Goal: Task Accomplishment & Management: Manage account settings

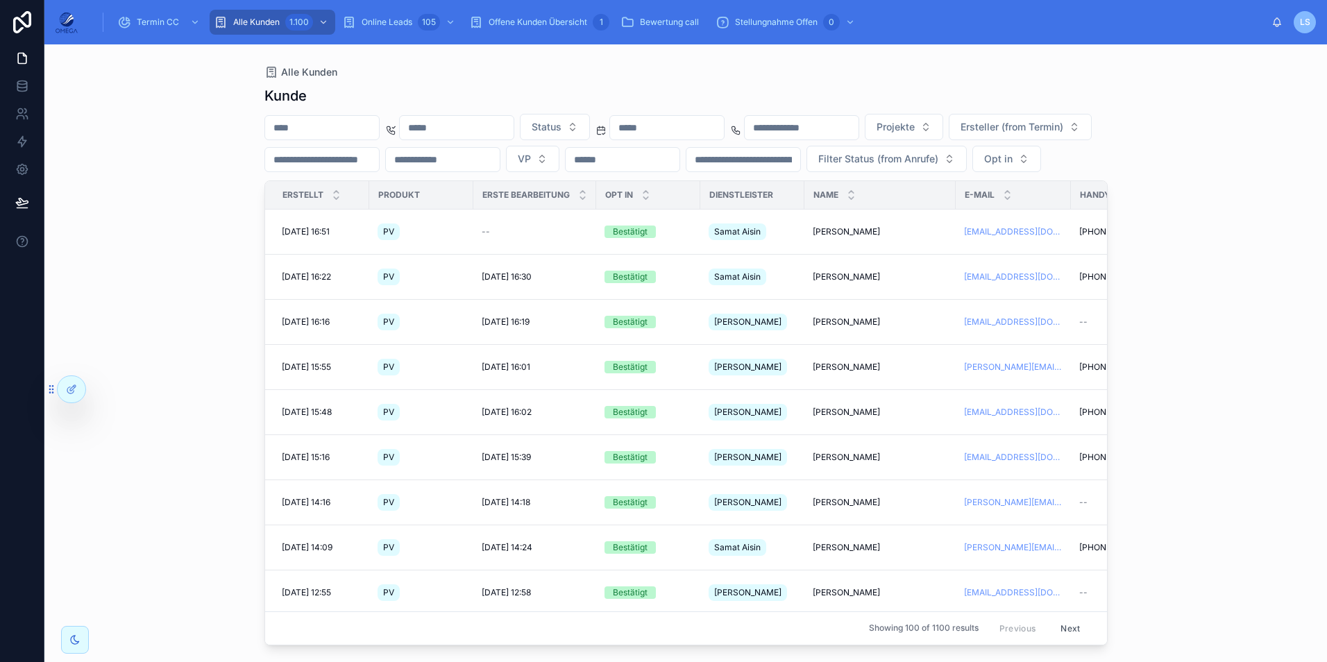
click at [579, 58] on div "Alle Kunden Kunde Status Projekte Ersteller (from Termin) VP Filter Status (fro…" at bounding box center [686, 344] width 888 height 601
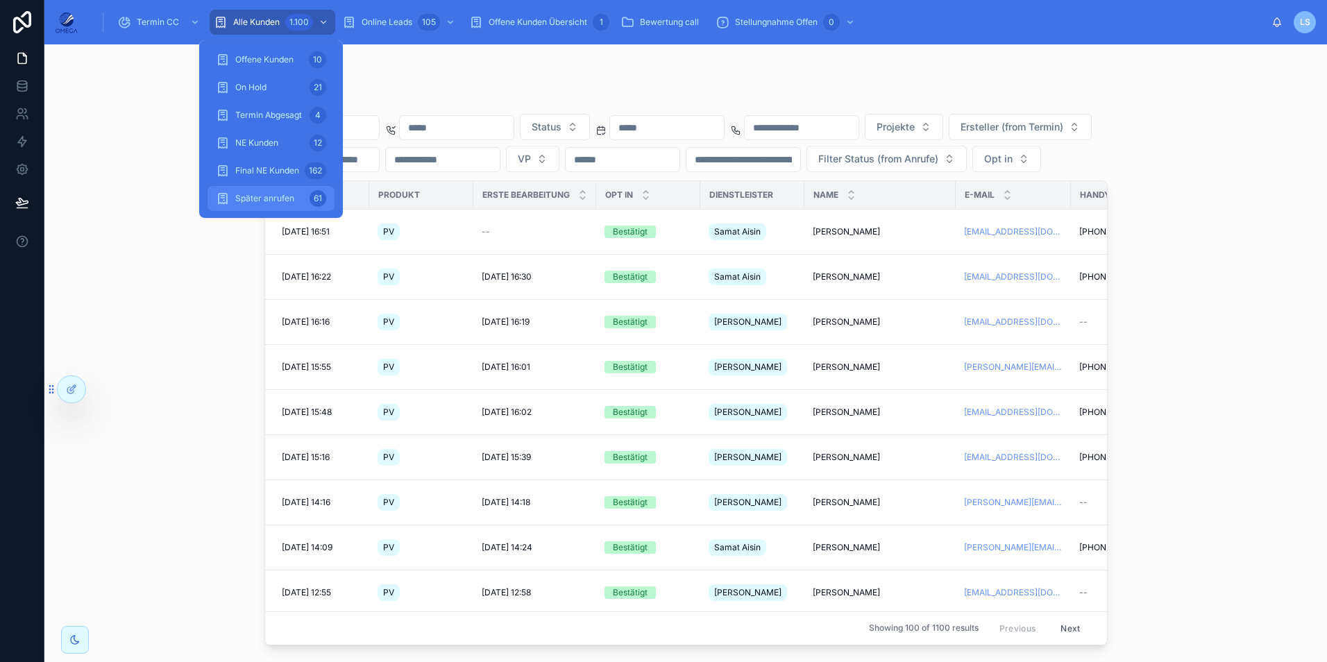
click at [292, 187] on div "Später anrufen 61" at bounding box center [271, 198] width 110 height 22
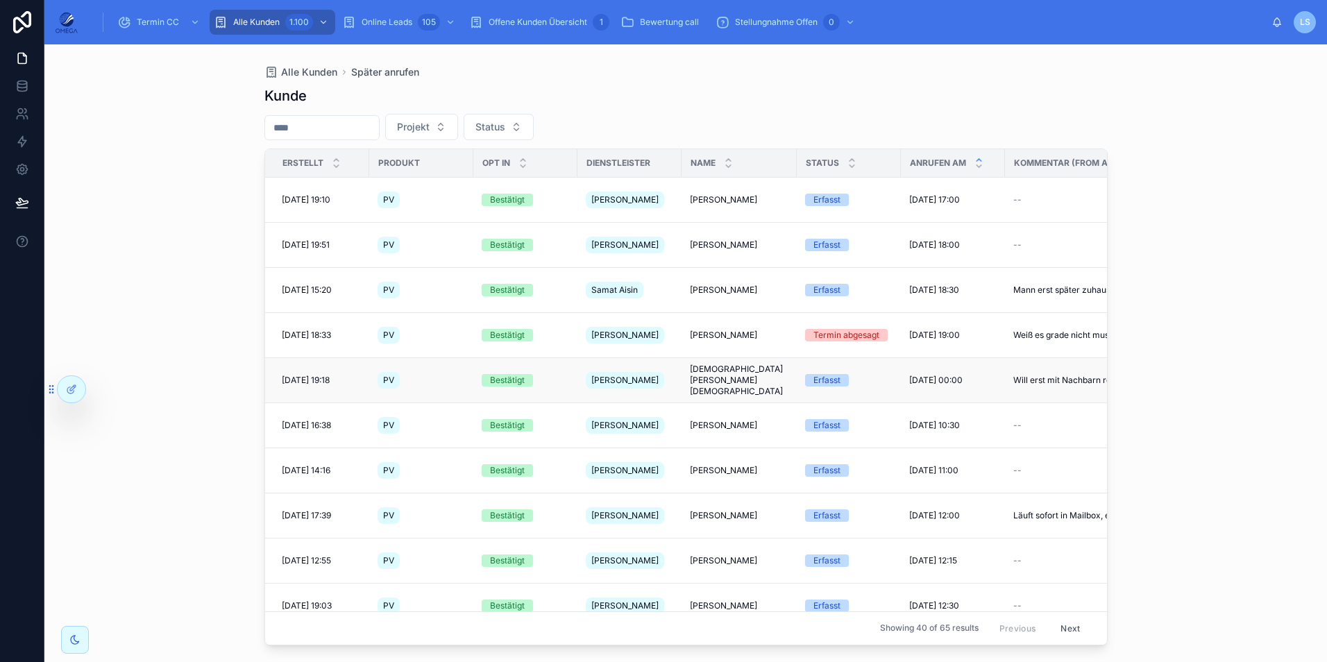
click at [929, 375] on span "[DATE] 00:00" at bounding box center [935, 380] width 53 height 11
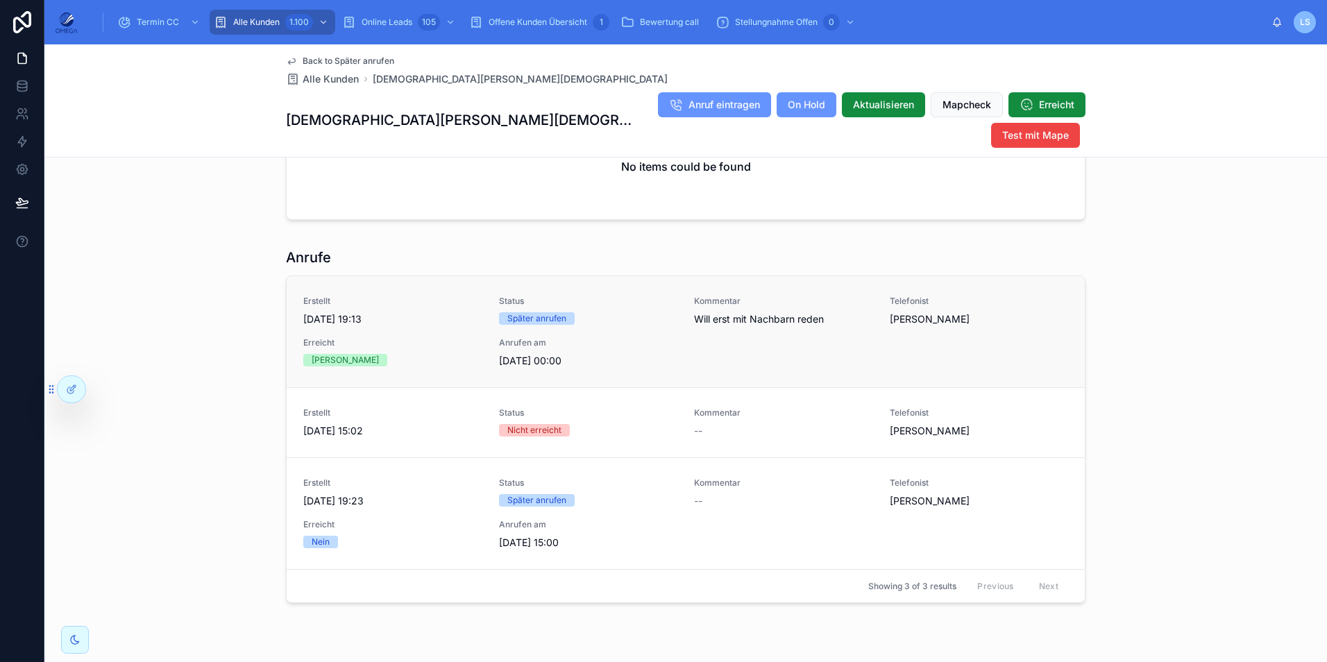
scroll to position [1252, 0]
click at [357, 57] on span "Back to Später anrufen" at bounding box center [349, 61] width 92 height 11
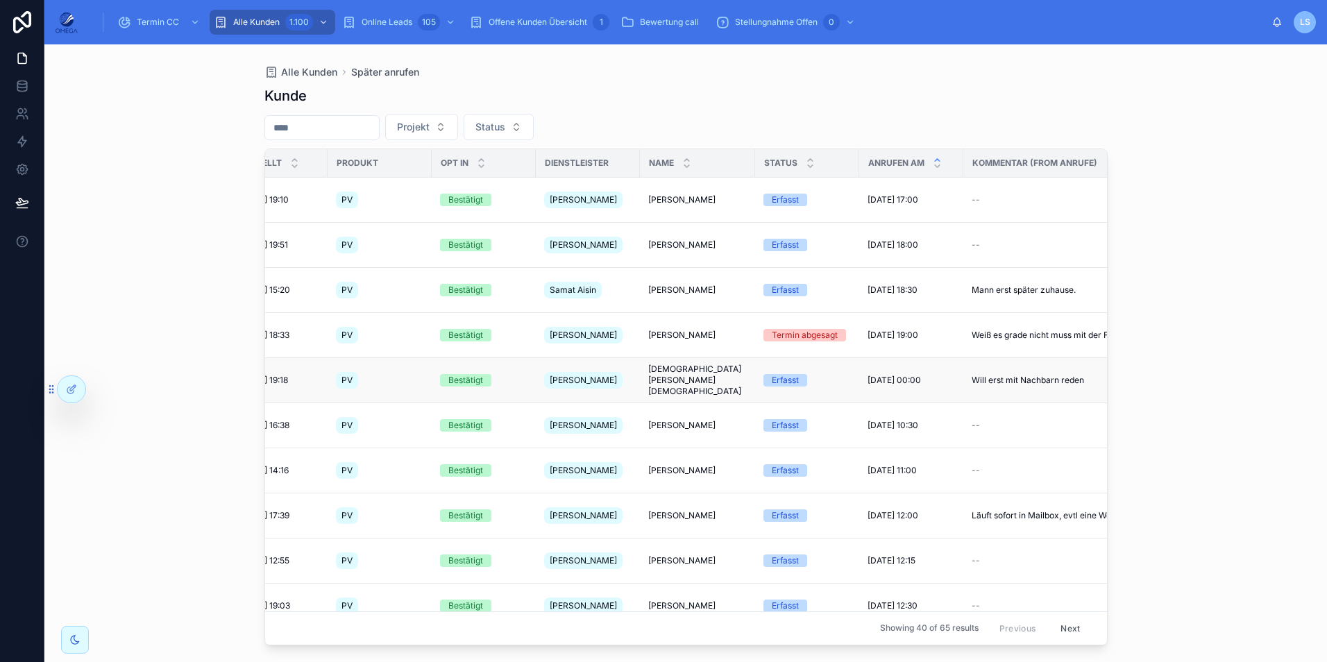
scroll to position [0, 134]
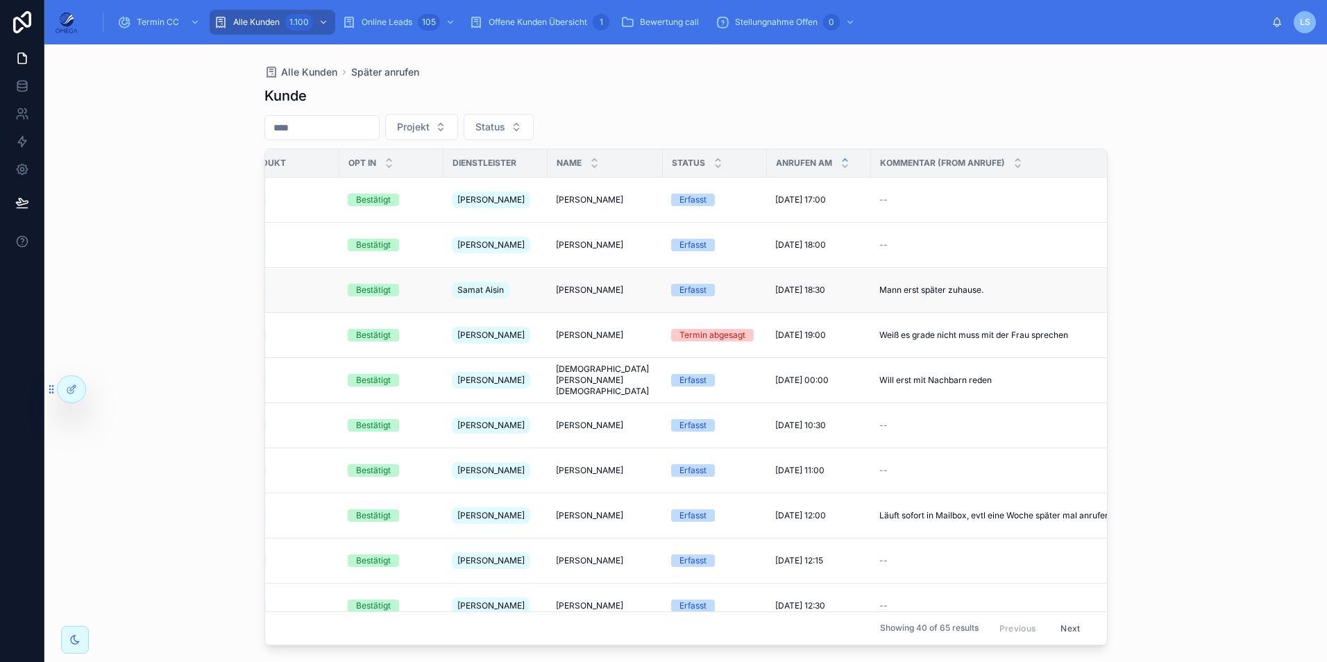
click at [815, 285] on span "[DATE] 18:30" at bounding box center [800, 290] width 50 height 11
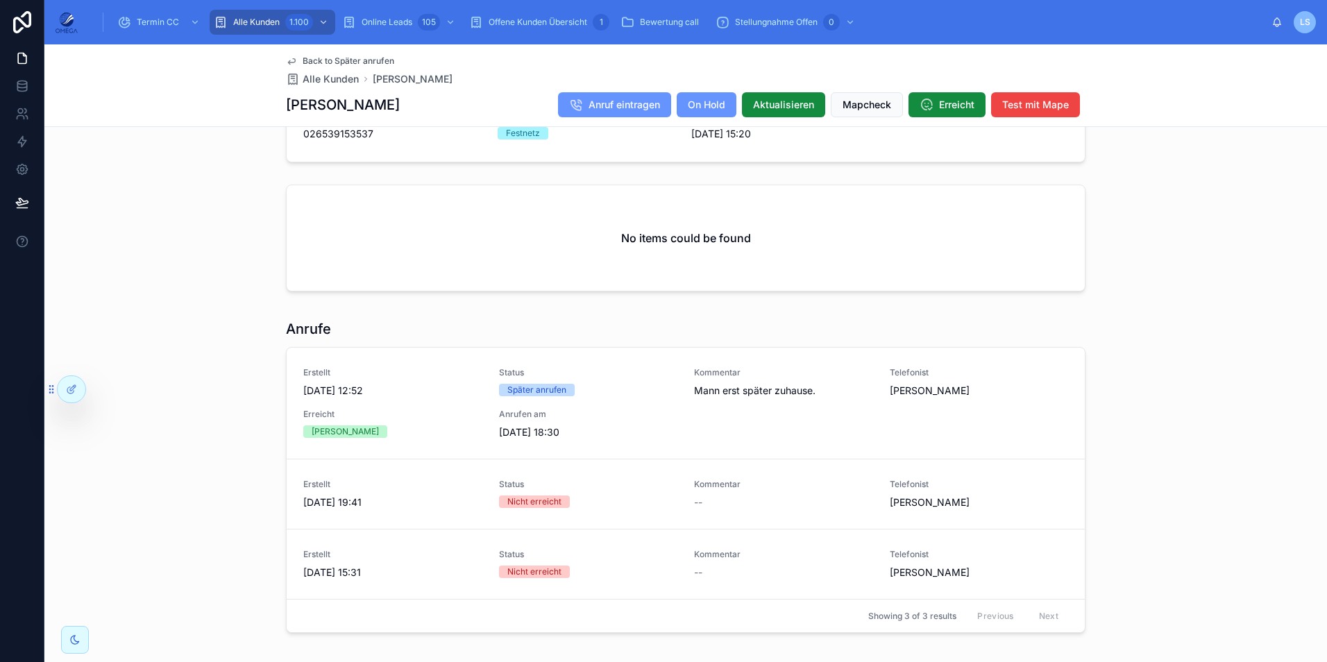
scroll to position [1103, 0]
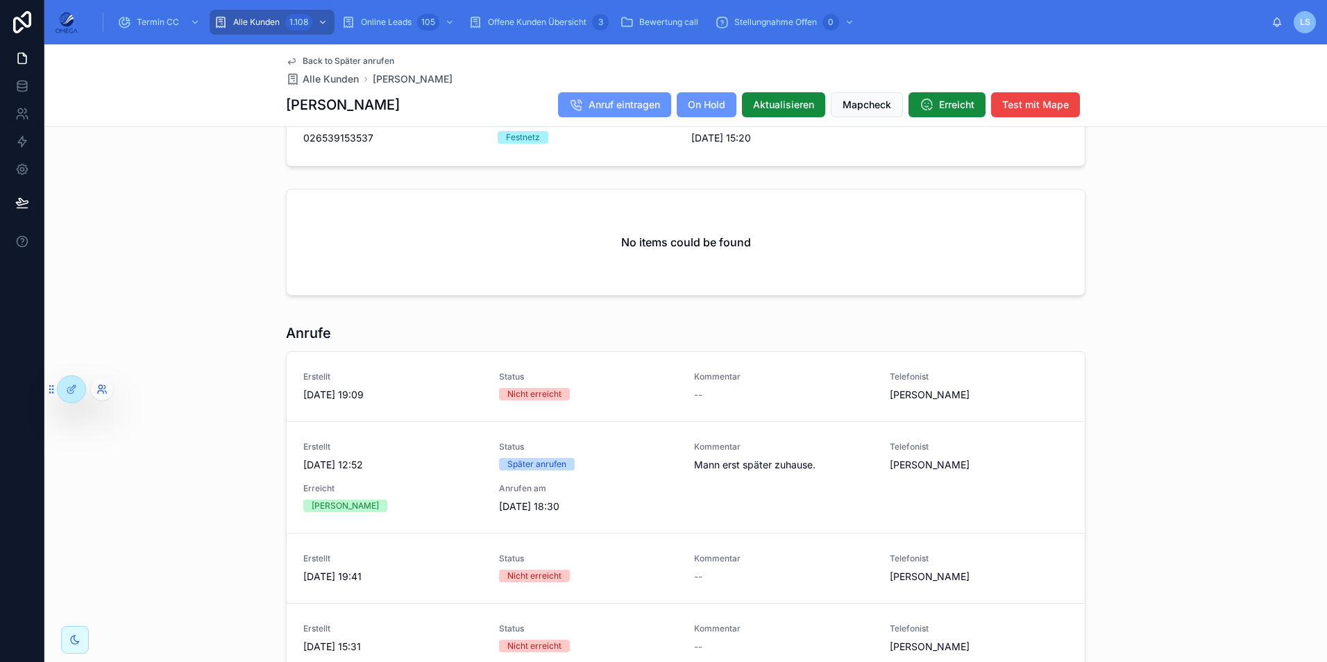
click at [103, 391] on icon at bounding box center [101, 389] width 11 height 11
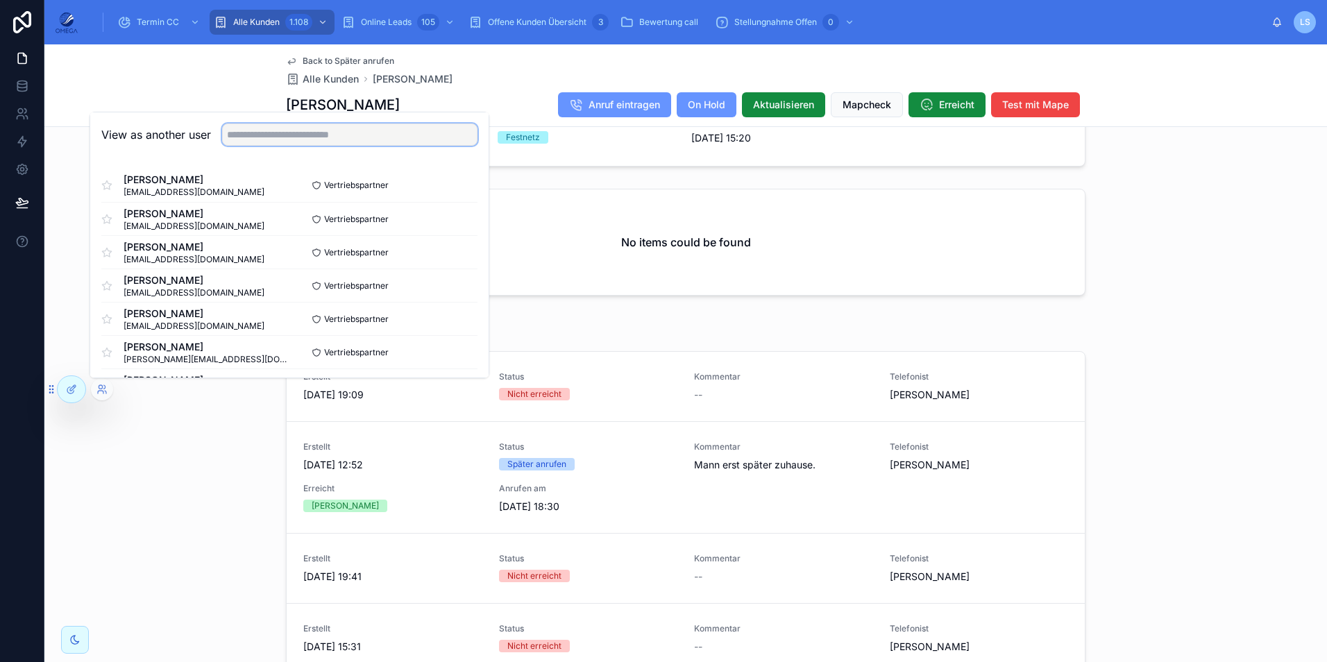
click at [288, 138] on input "text" at bounding box center [349, 135] width 255 height 22
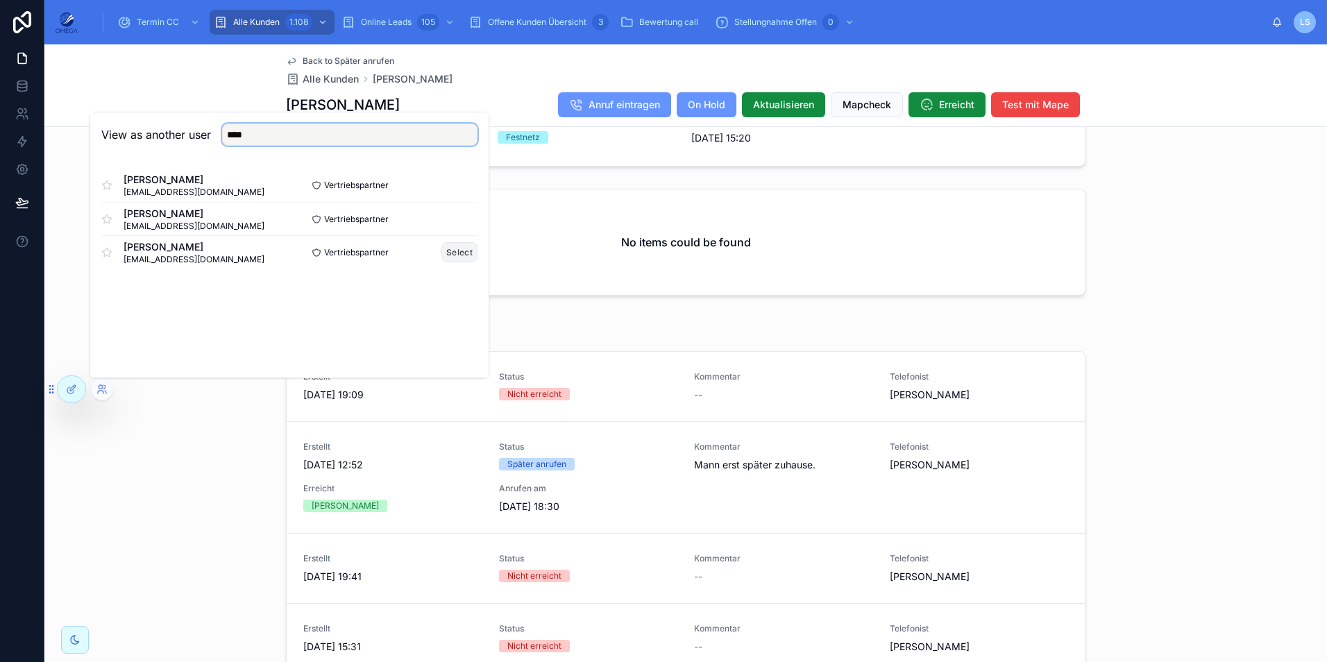
type input "****"
click at [453, 251] on button "Select" at bounding box center [459, 252] width 36 height 20
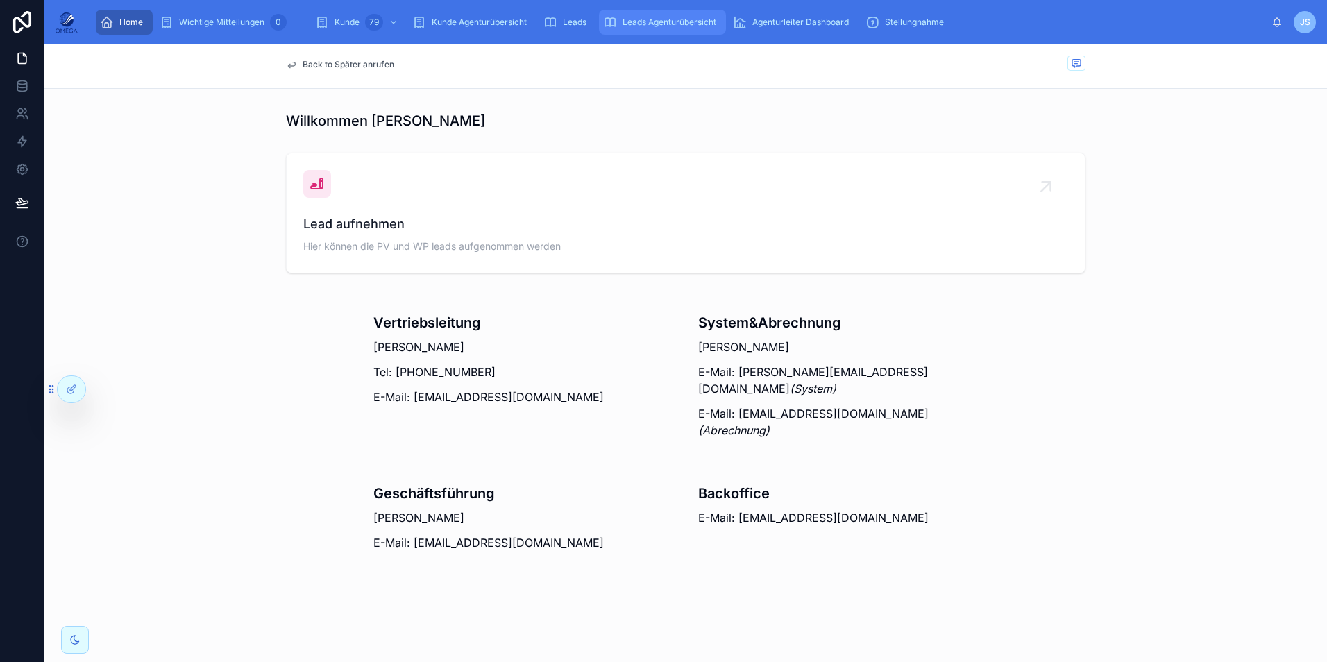
click at [634, 19] on span "Leads Agenturübersicht" at bounding box center [670, 22] width 94 height 11
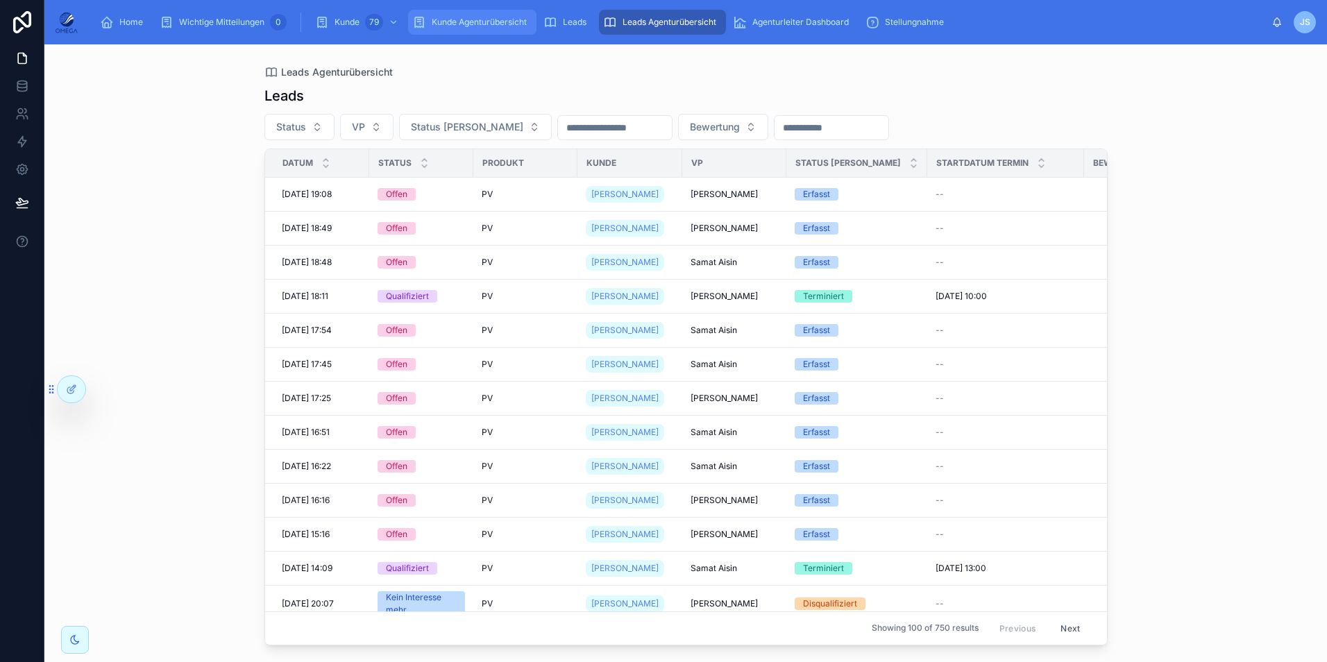
click at [489, 24] on span "Kunde Agenturübersicht" at bounding box center [479, 22] width 95 height 11
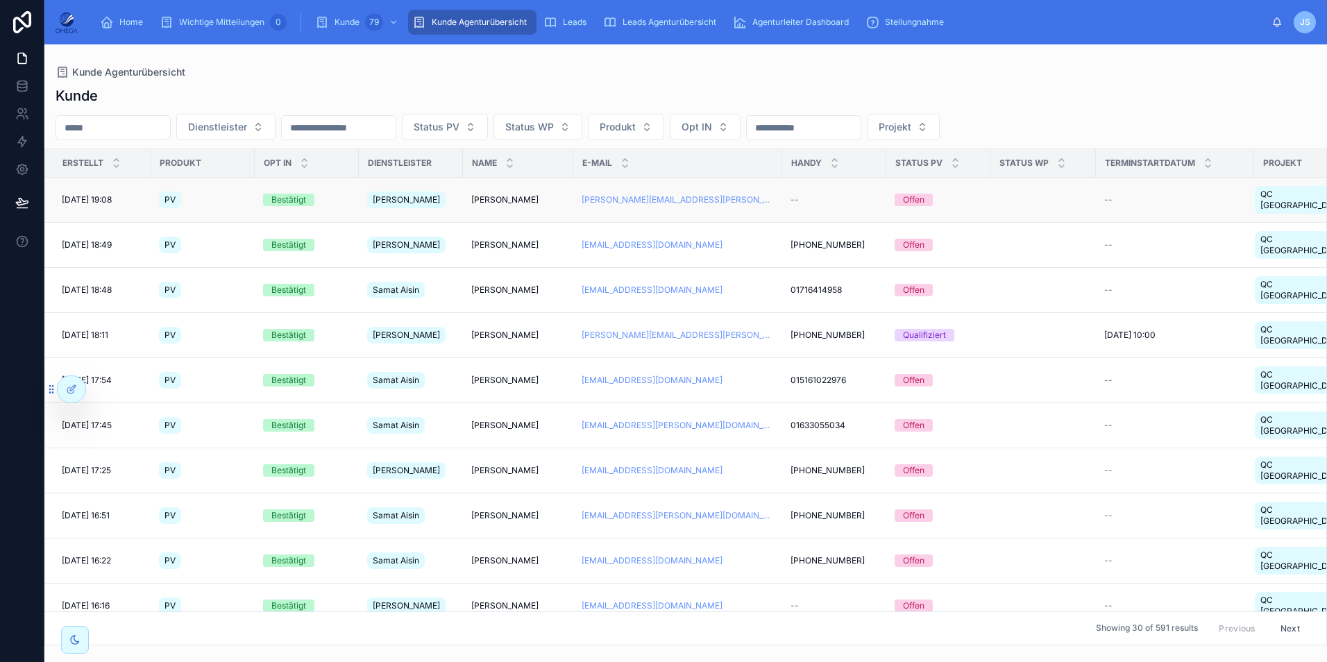
click at [498, 200] on td "Marc Niesner Marc Niesner" at bounding box center [518, 200] width 110 height 45
click at [505, 194] on span "Marc Niesner" at bounding box center [504, 199] width 67 height 11
click at [658, 77] on div "Kunde Agenturübersicht" at bounding box center [686, 72] width 1260 height 11
click at [861, 133] on input "text" at bounding box center [804, 127] width 114 height 19
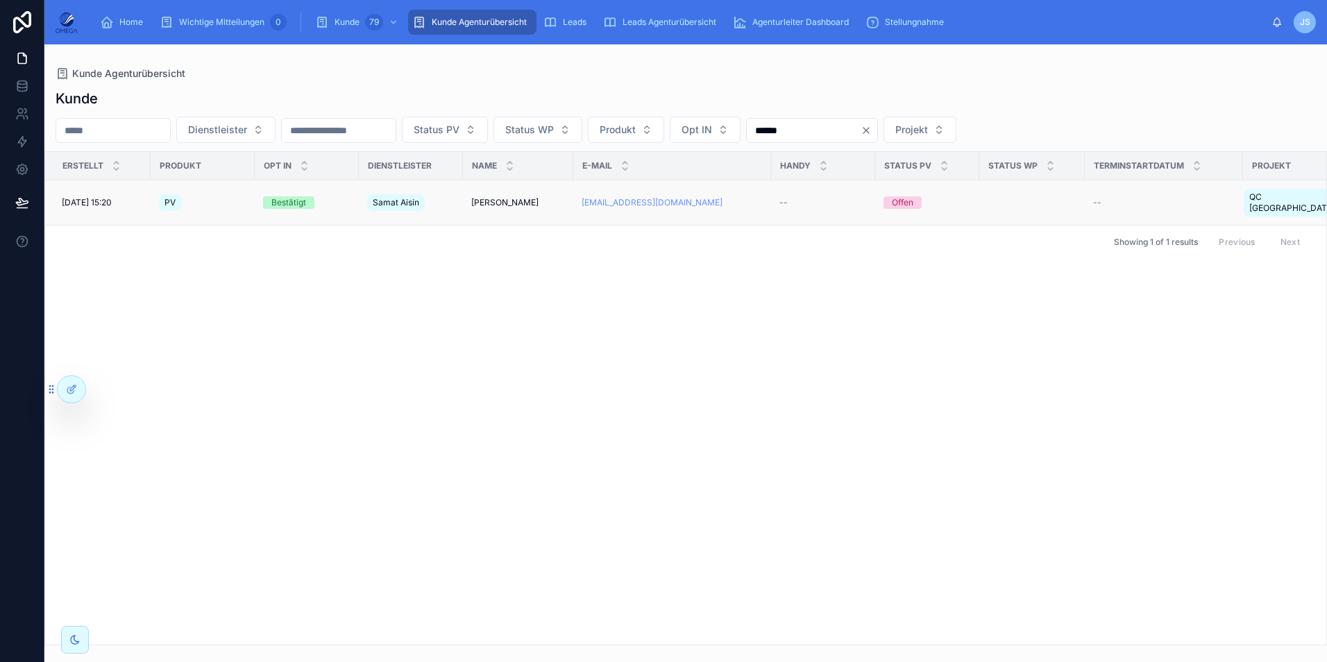
type input "******"
click at [493, 201] on span "[PERSON_NAME]" at bounding box center [504, 202] width 67 height 11
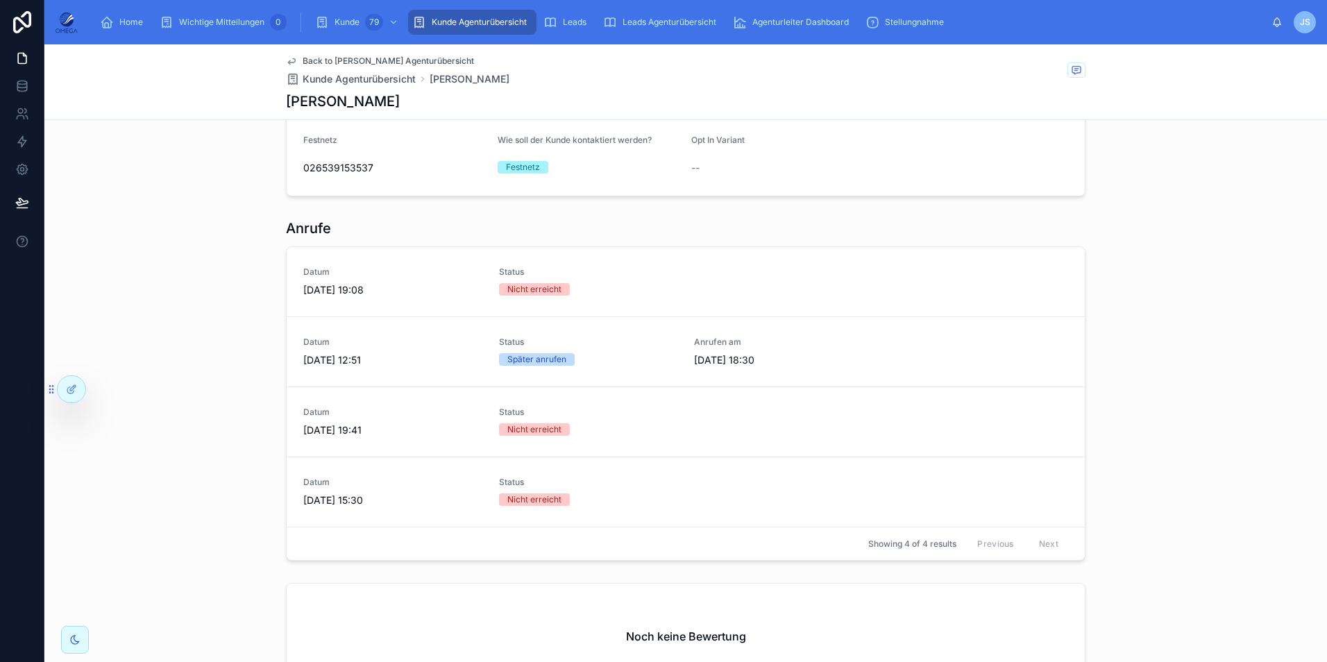
scroll to position [906, 0]
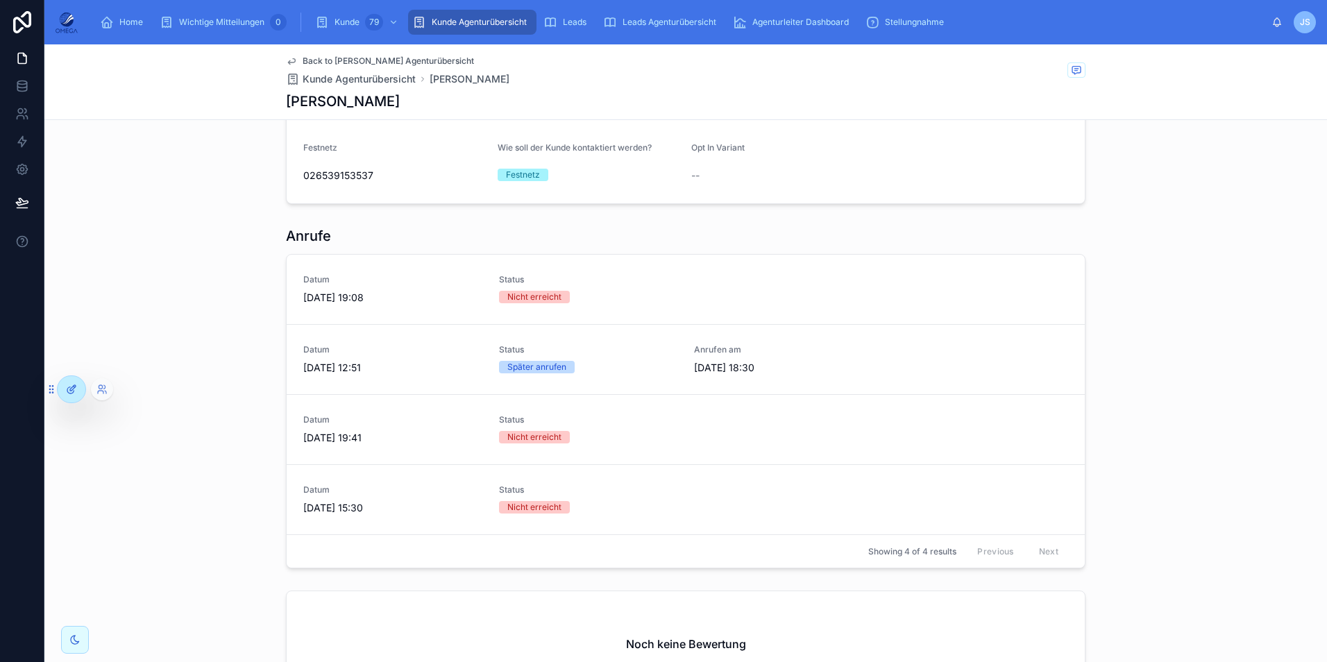
click at [69, 394] on icon at bounding box center [71, 389] width 11 height 11
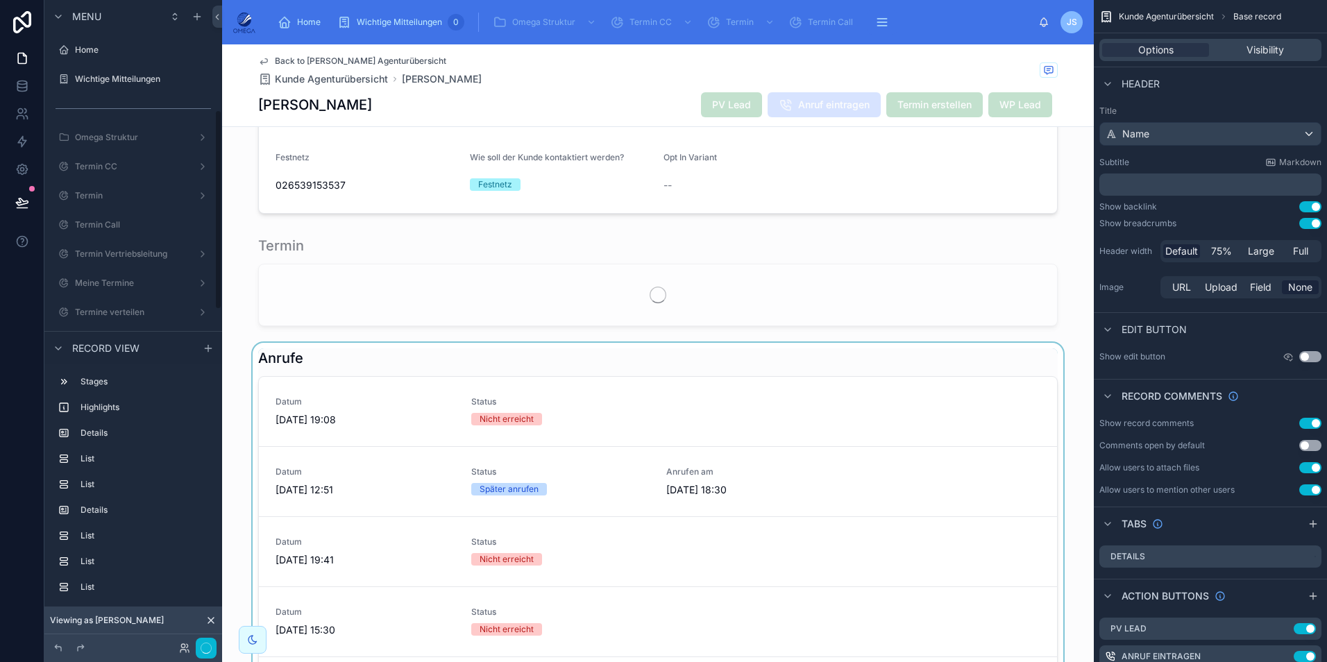
scroll to position [353, 0]
click at [631, 357] on div at bounding box center [658, 519] width 872 height 353
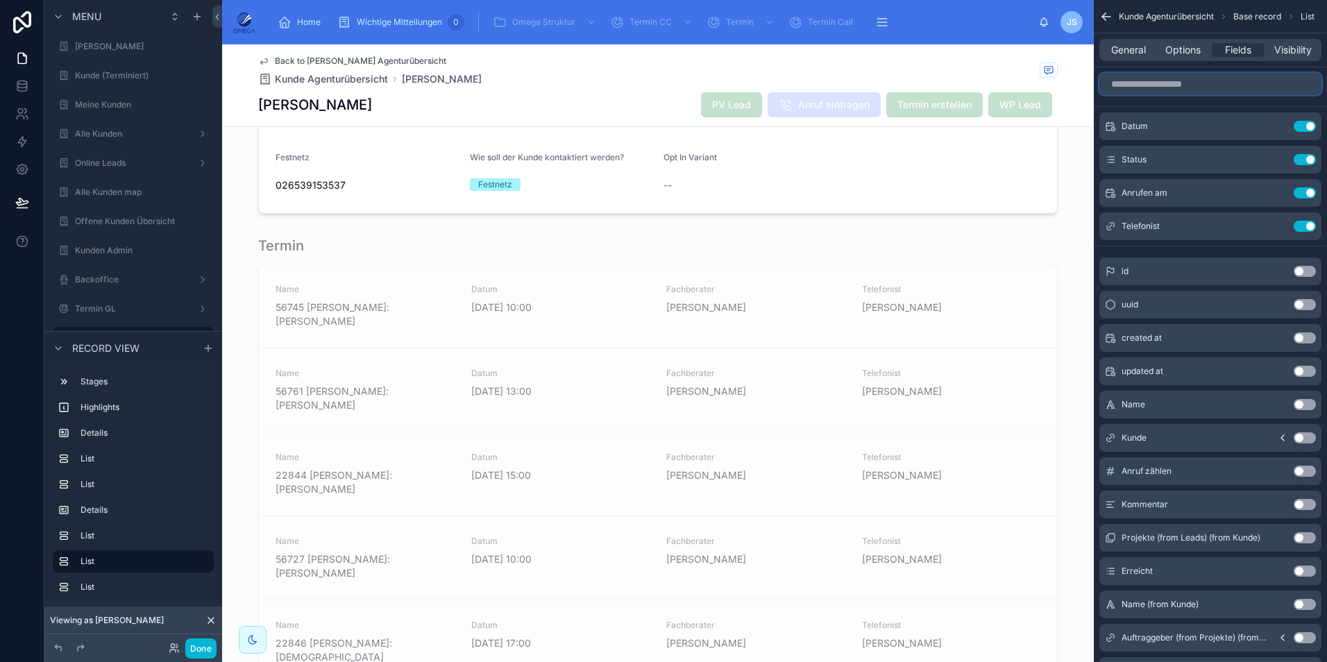
click at [1204, 87] on input "scrollable content" at bounding box center [1210, 84] width 222 height 22
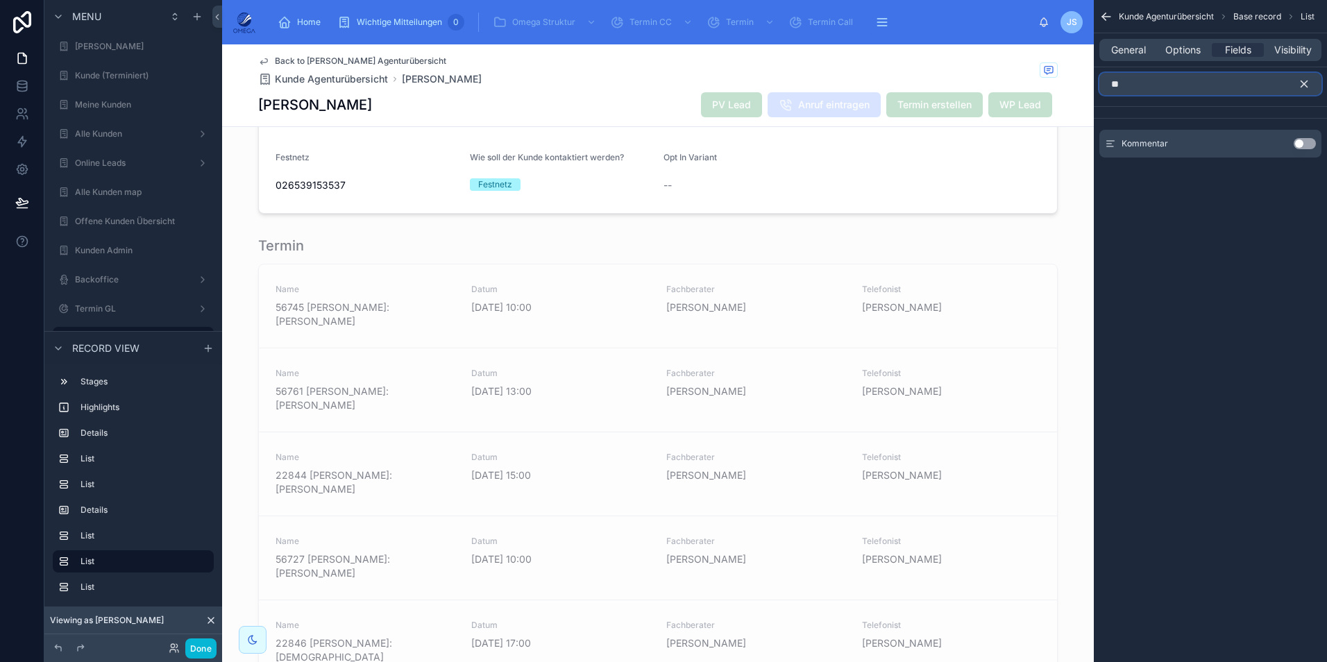
type input "**"
click at [1306, 141] on button "Use setting" at bounding box center [1305, 143] width 22 height 11
click at [1279, 124] on icon "scrollable content" at bounding box center [1279, 125] width 6 height 6
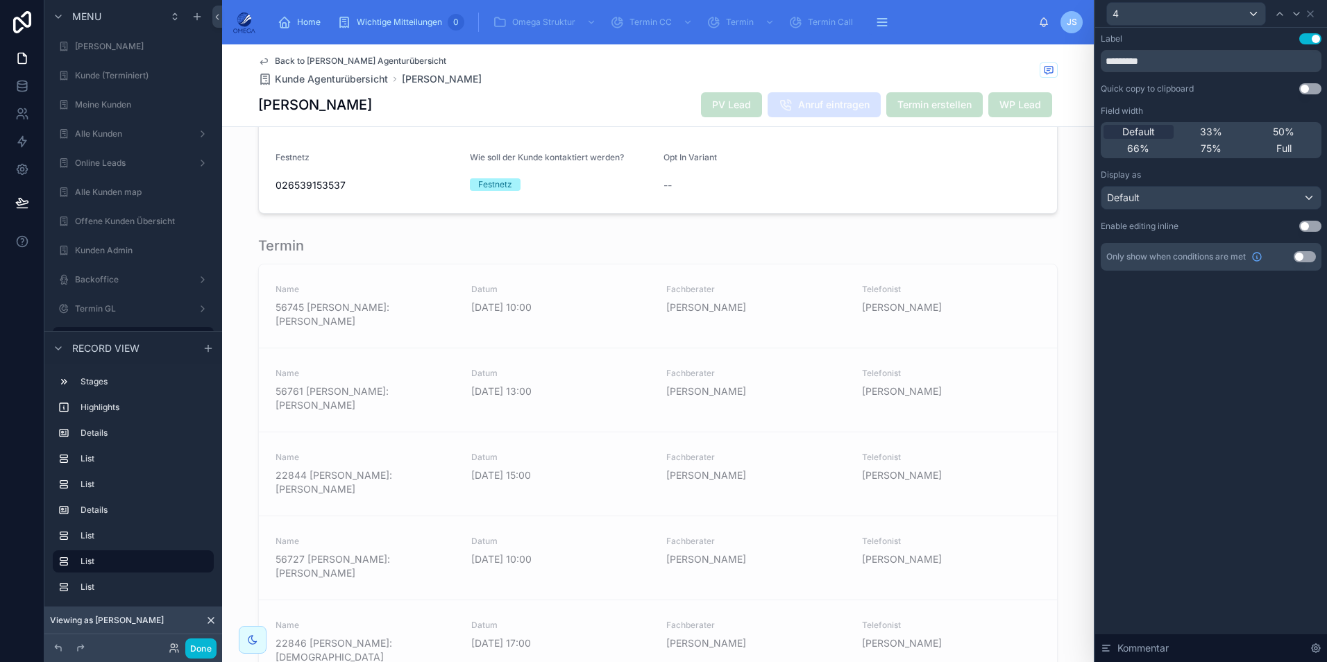
click at [1307, 255] on button "Use setting" at bounding box center [1305, 256] width 22 height 11
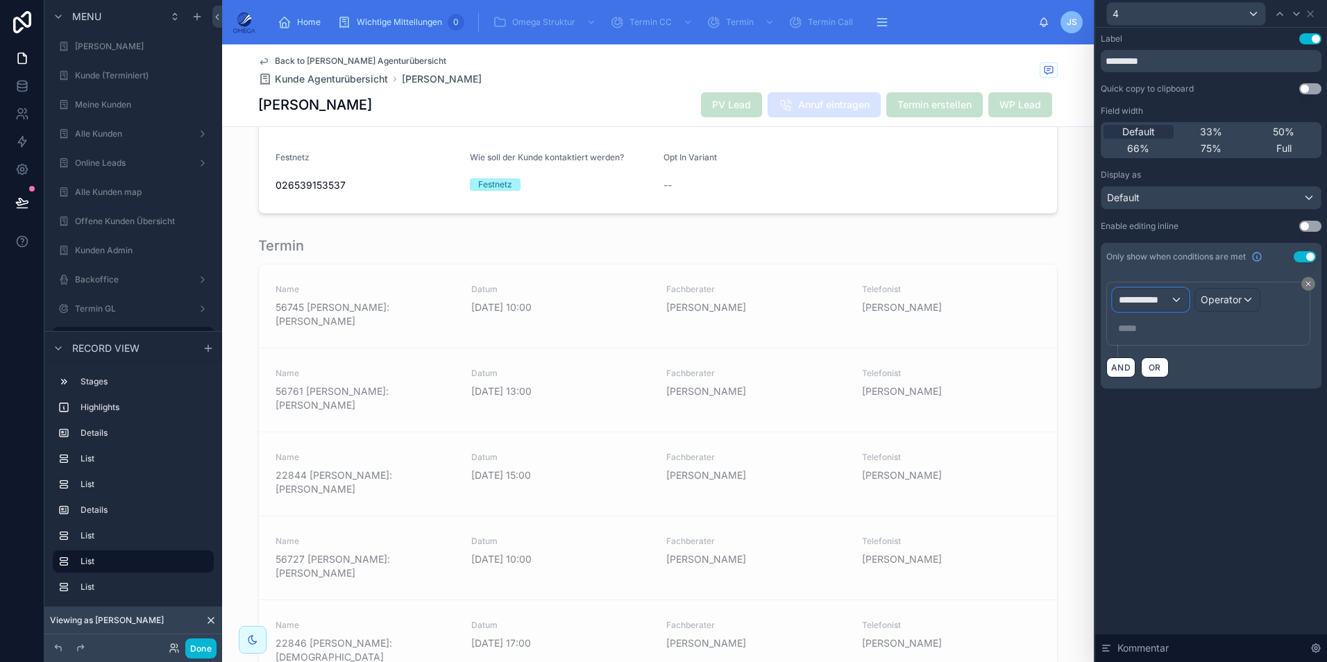
click at [1167, 296] on span "**********" at bounding box center [1144, 300] width 51 height 14
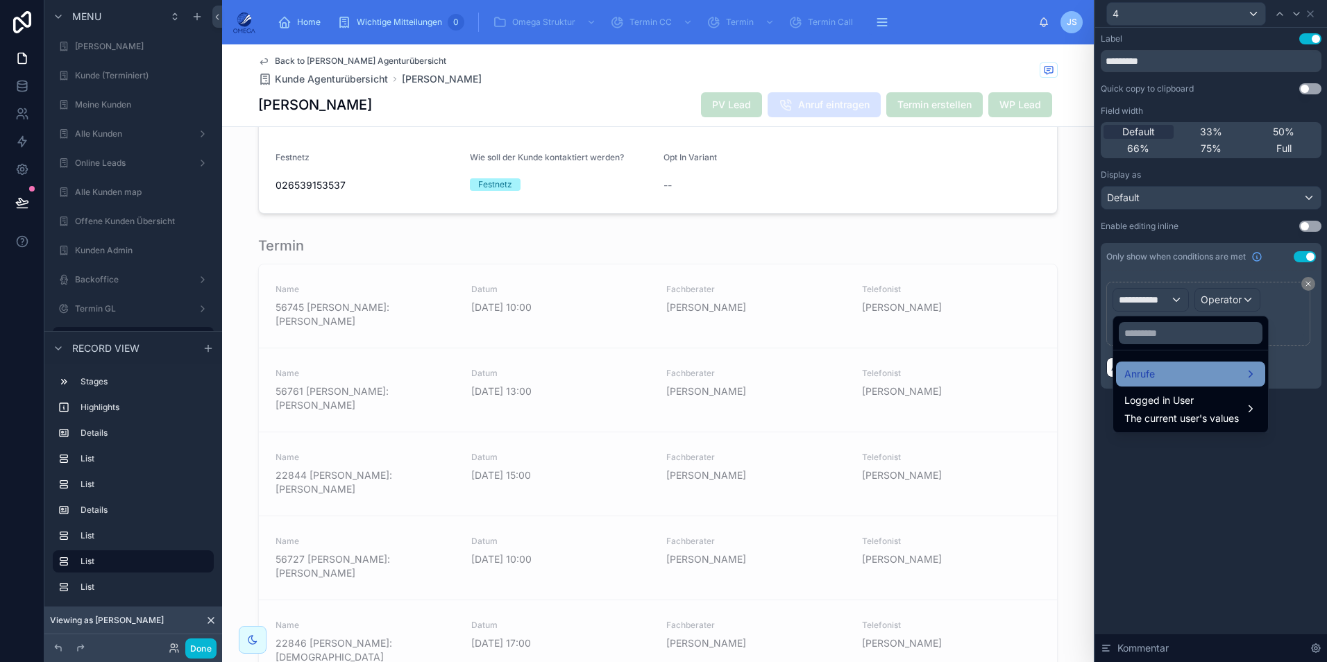
click at [1151, 371] on span "Anrufe" at bounding box center [1139, 374] width 31 height 17
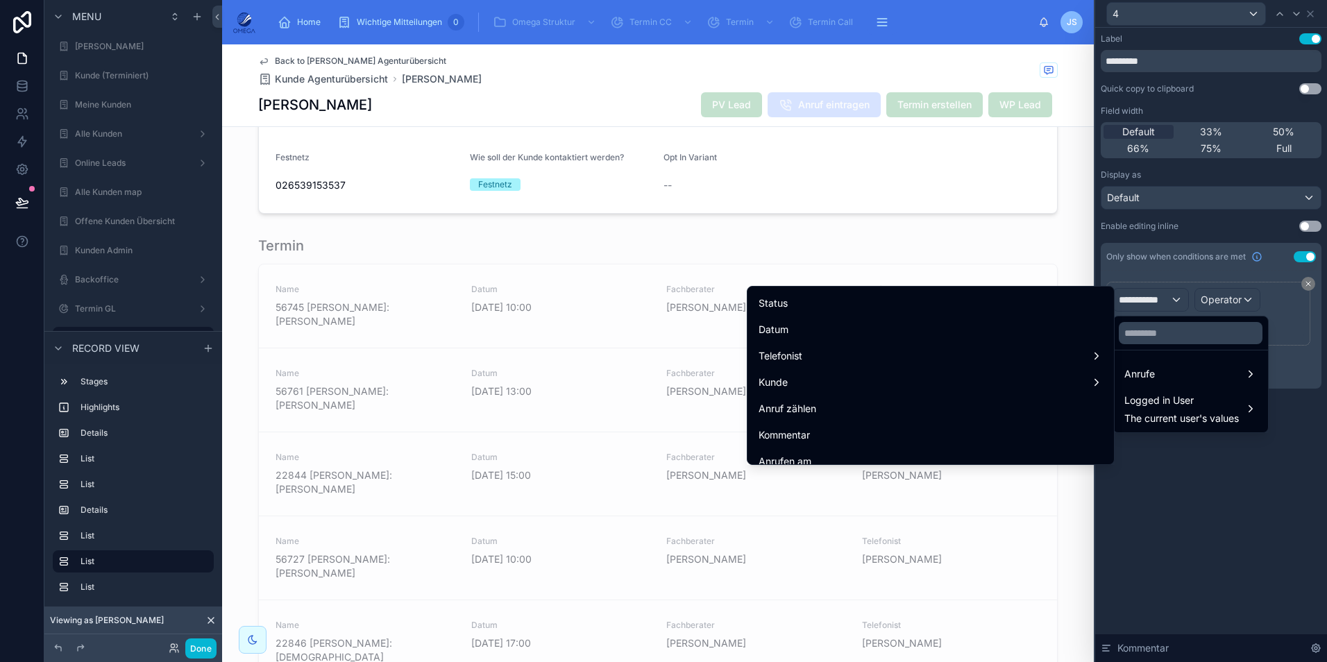
scroll to position [106, 0]
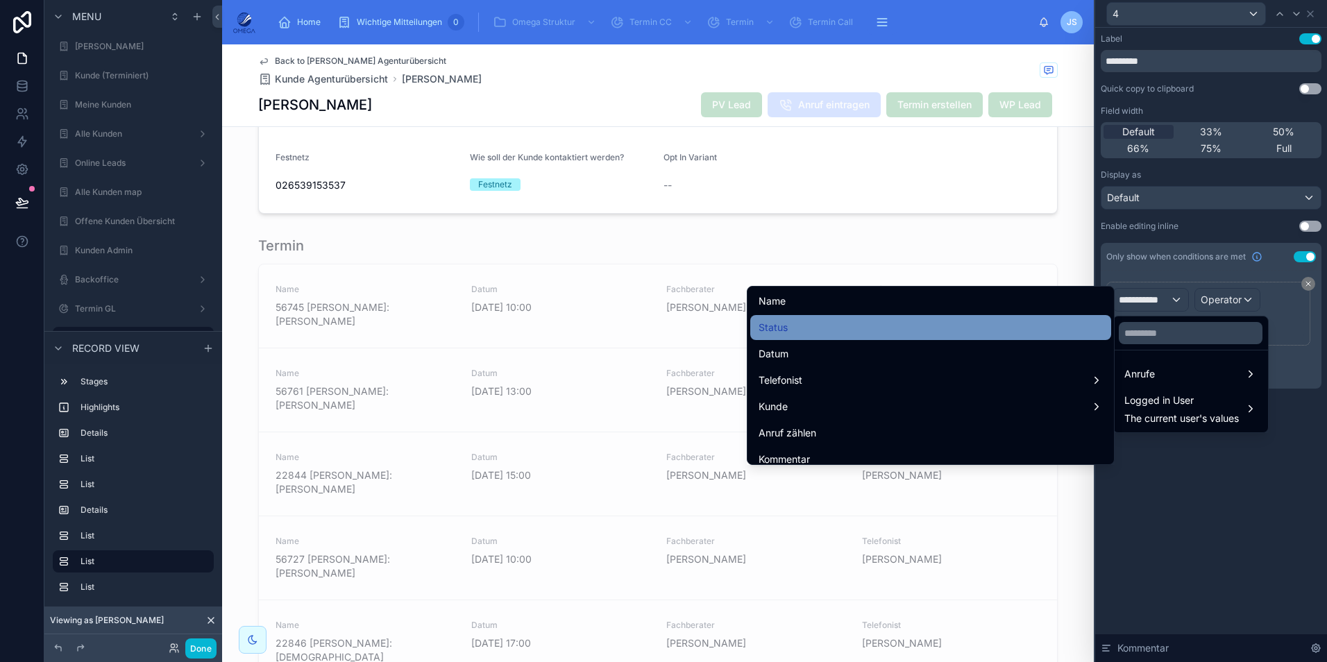
click at [894, 336] on div "Status" at bounding box center [930, 327] width 361 height 25
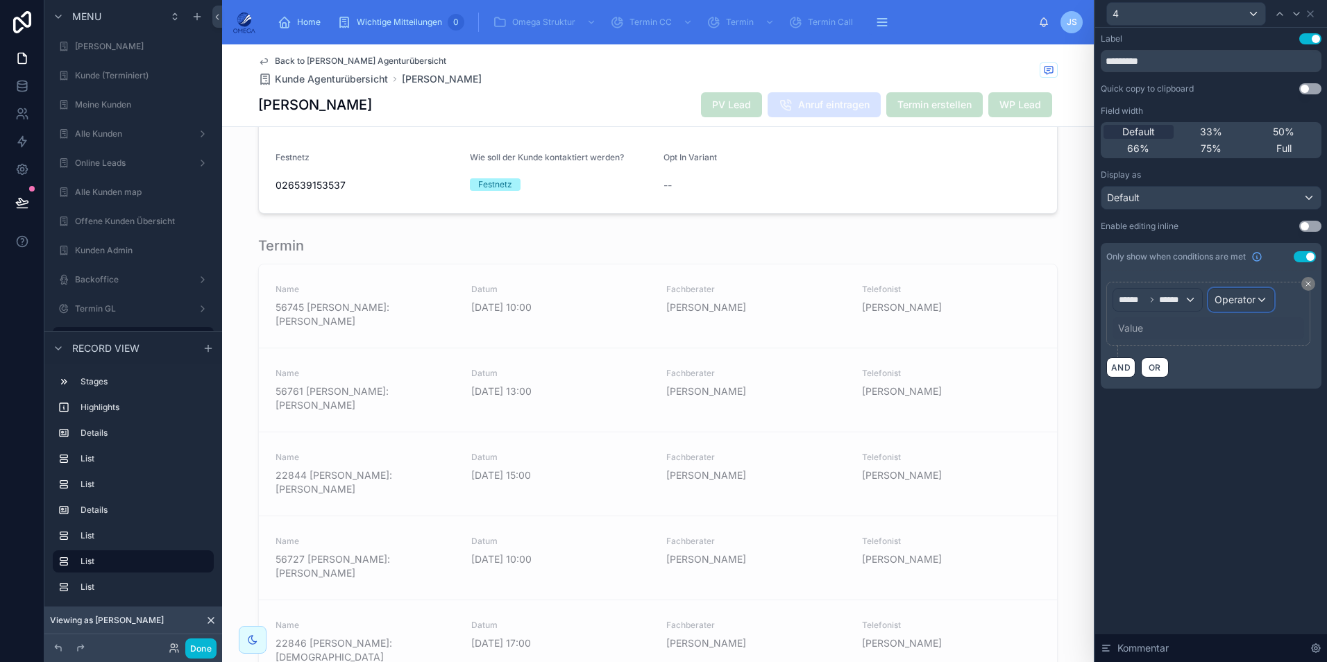
click at [1239, 296] on span "Operator" at bounding box center [1235, 300] width 41 height 12
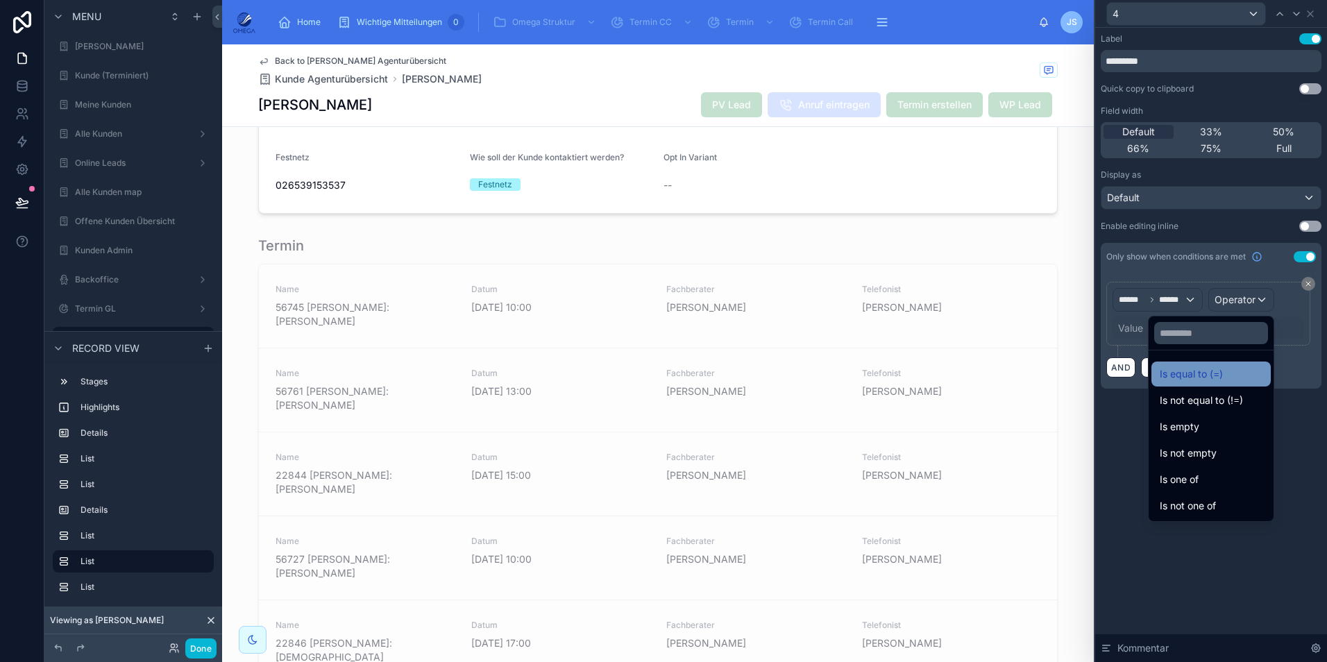
click at [1184, 374] on span "Is equal to (=)" at bounding box center [1191, 374] width 63 height 17
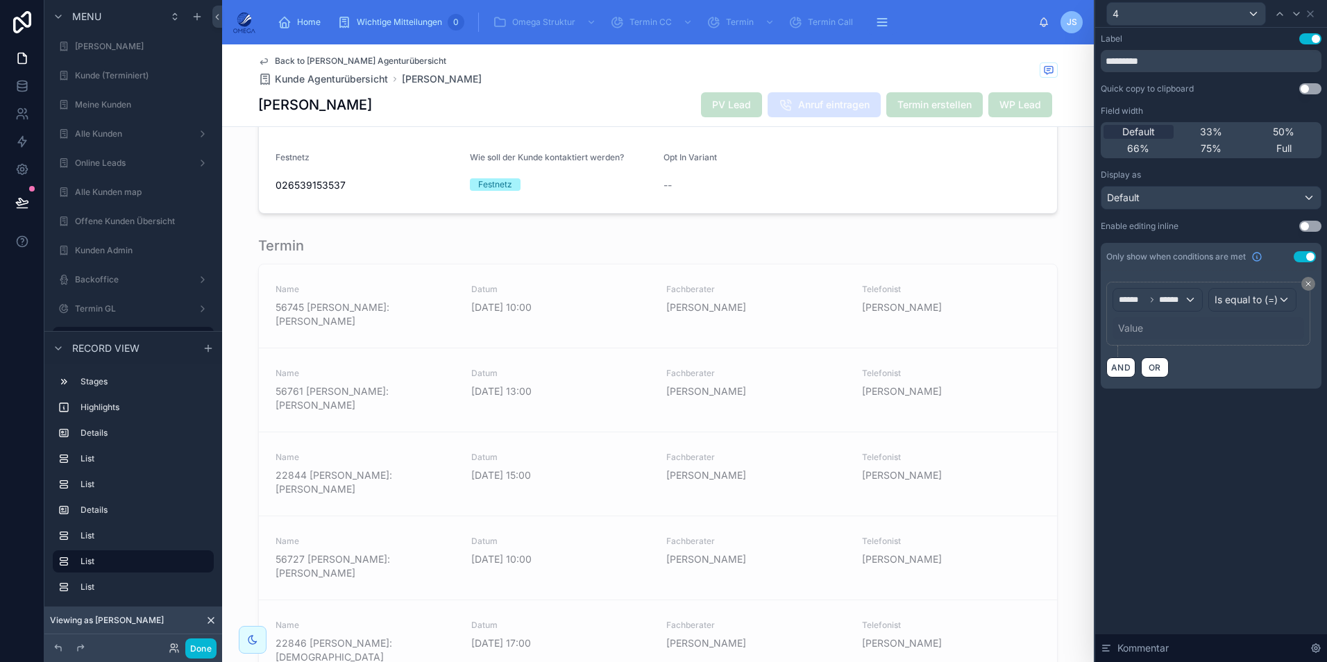
click at [1142, 328] on div "Value" at bounding box center [1130, 328] width 25 height 14
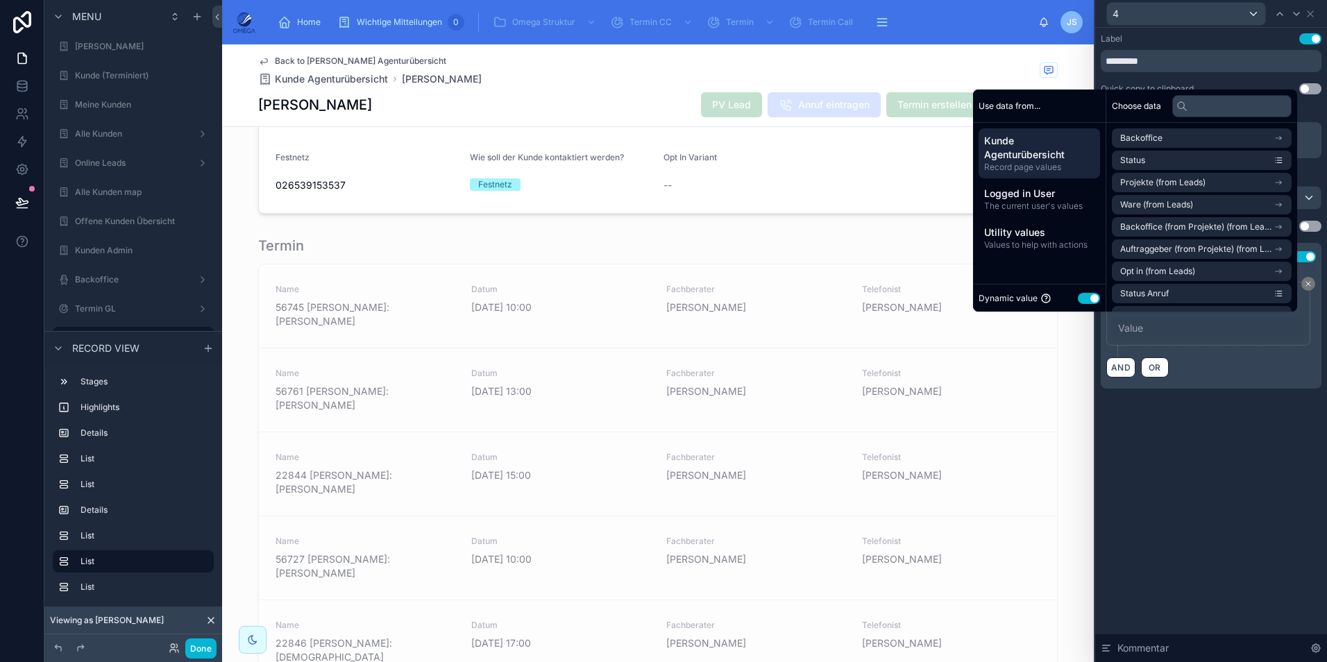
click at [1080, 293] on button "Use setting" at bounding box center [1089, 298] width 22 height 11
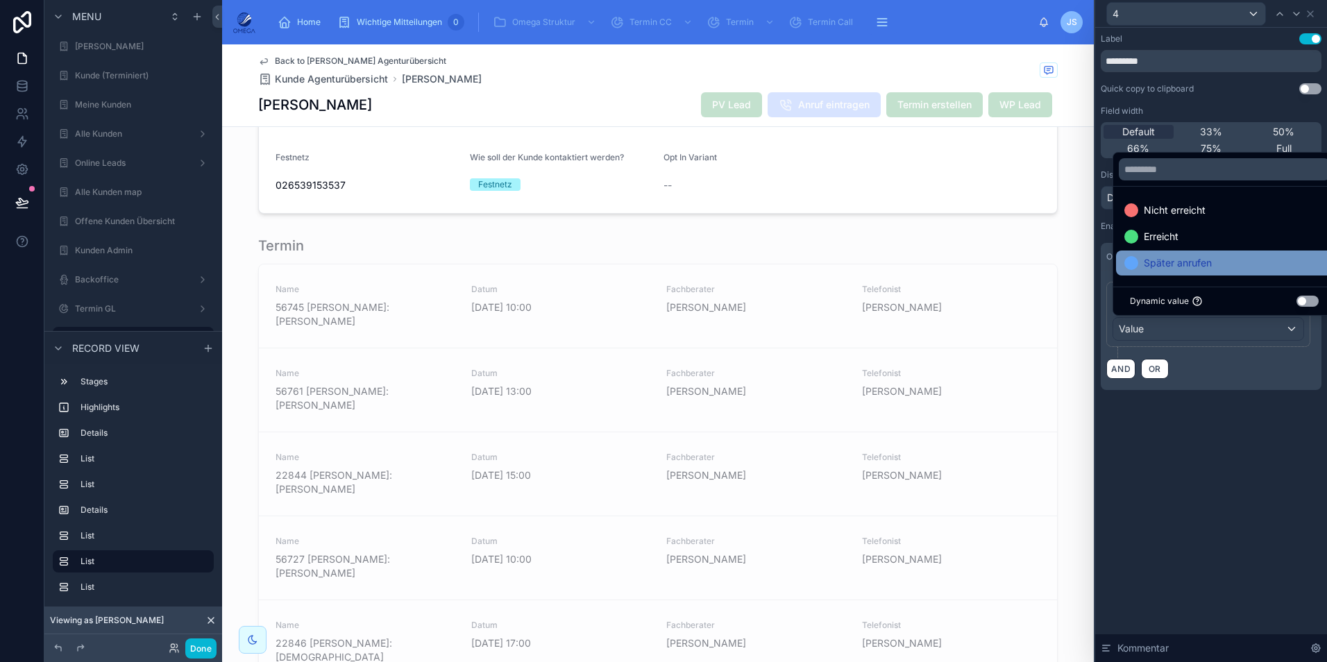
click at [1158, 269] on span "Später anrufen" at bounding box center [1178, 263] width 68 height 17
click at [1183, 264] on span "Später anrufen" at bounding box center [1179, 263] width 71 height 17
click at [1167, 466] on div "Label Use setting ********* Quick copy to clipboard Use setting Field width Def…" at bounding box center [1211, 345] width 232 height 634
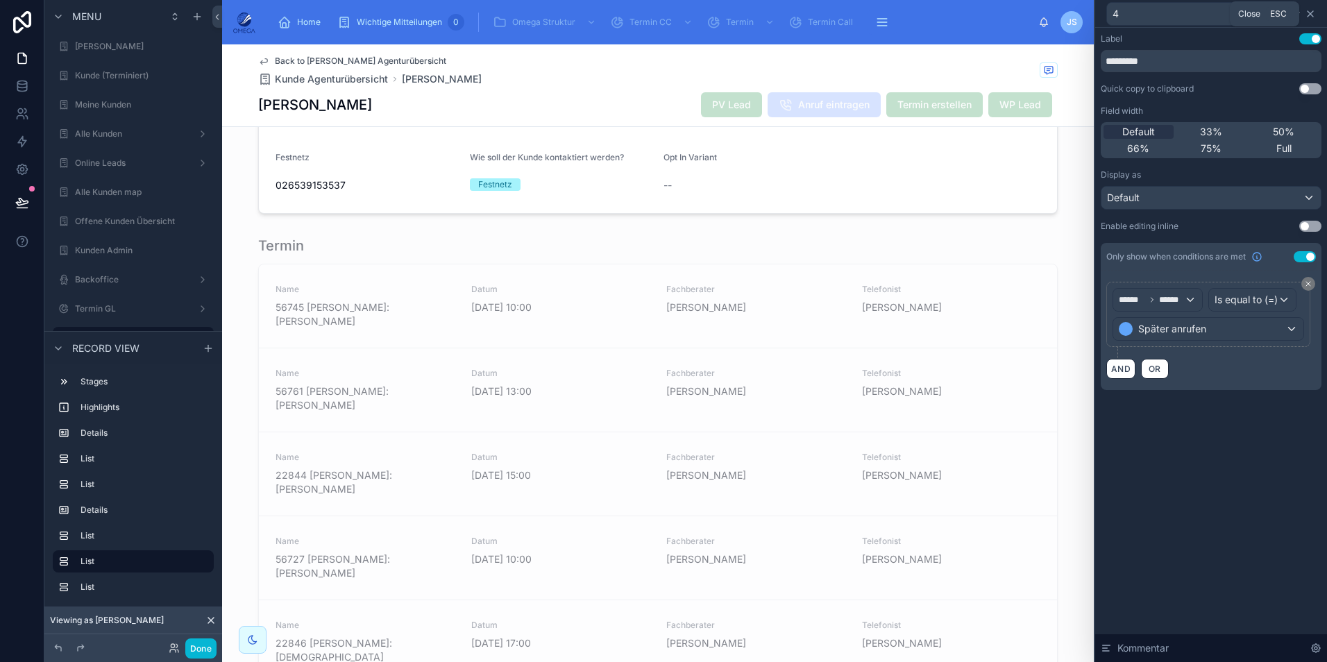
click at [1308, 17] on icon at bounding box center [1311, 14] width 6 height 6
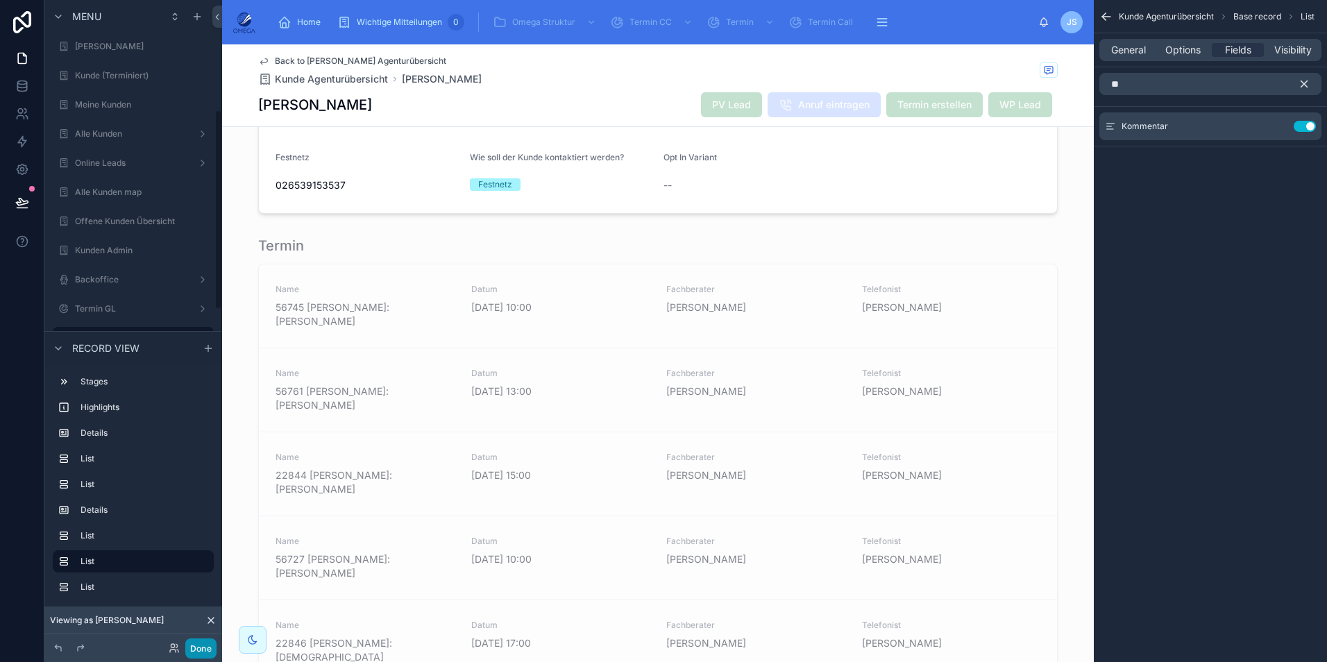
click at [201, 646] on button "Done" at bounding box center [200, 649] width 31 height 20
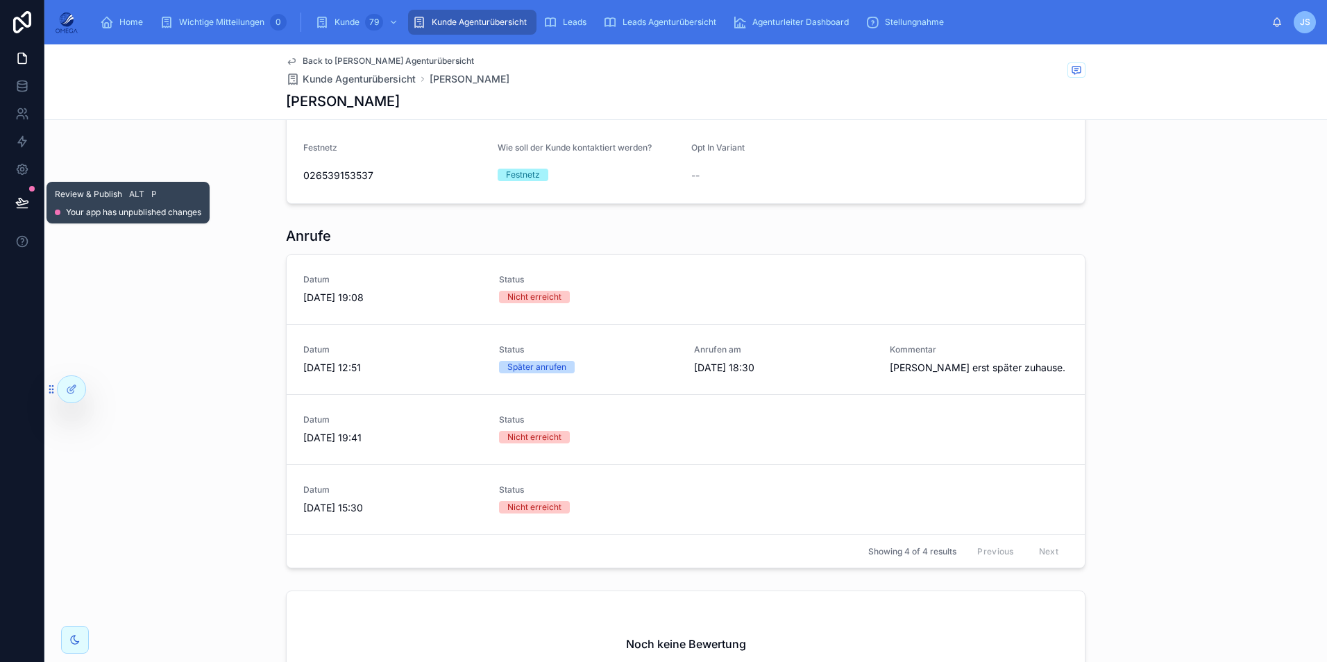
click at [18, 203] on icon at bounding box center [22, 202] width 12 height 7
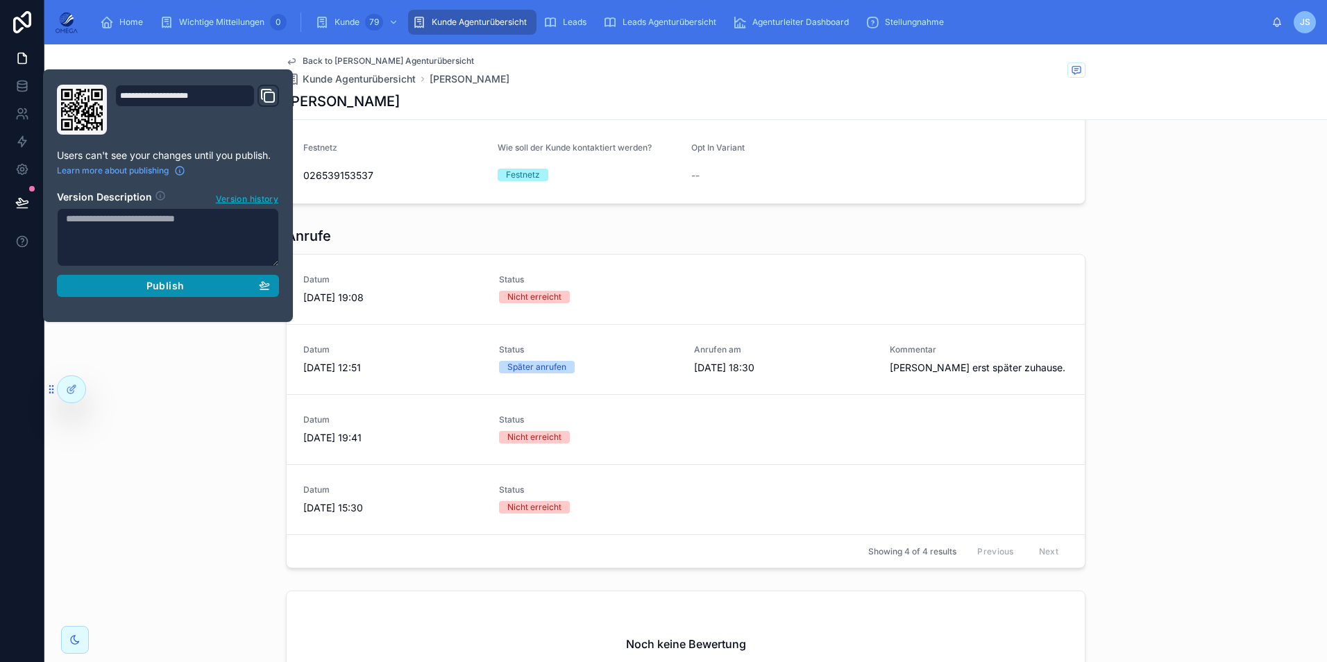
click at [182, 280] on span "Publish" at bounding box center [164, 286] width 37 height 12
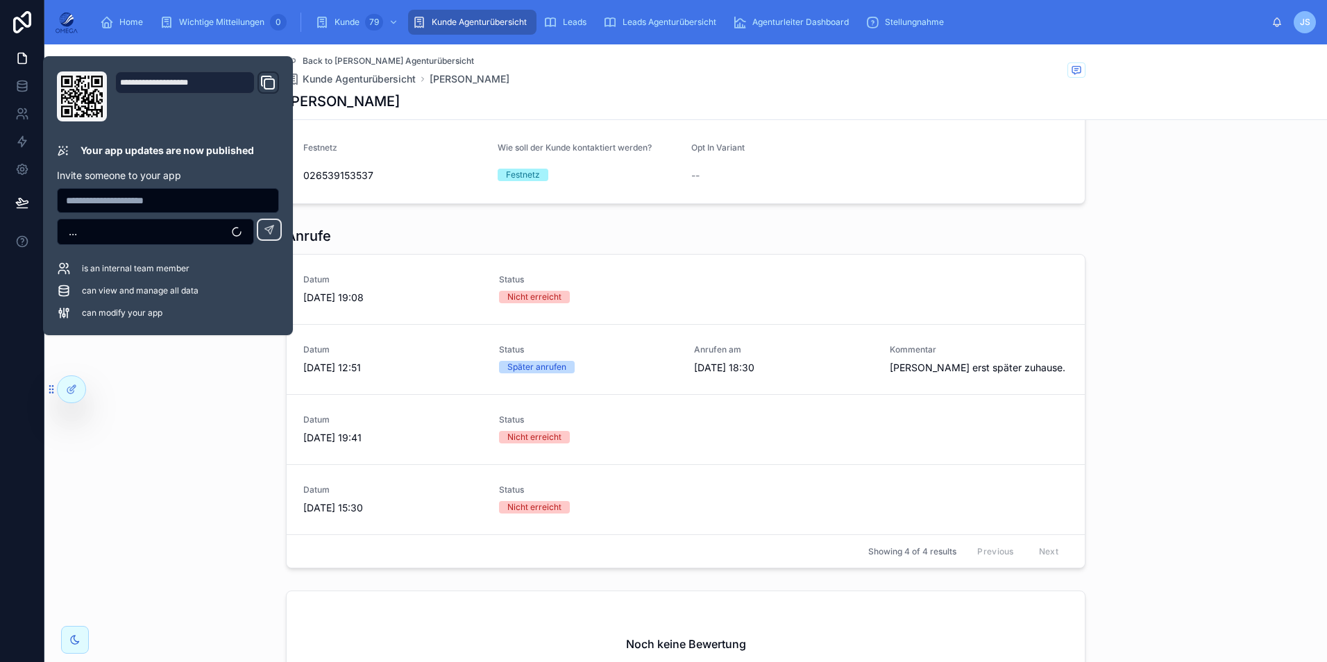
click at [1258, 221] on div "Anrufe Datum 9.9.2025 19:08 Status Nicht erreicht Datum 9.9.2025 12:51 Status S…" at bounding box center [685, 397] width 1283 height 353
